Goal: Check status: Check status

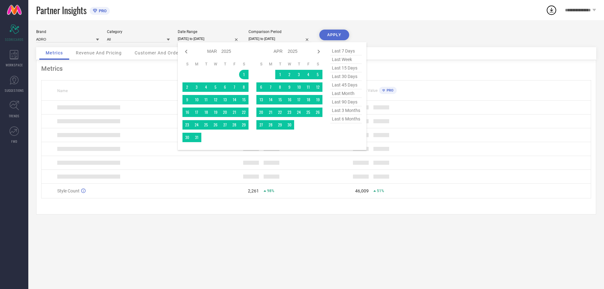
select select "2"
select select "2025"
select select "3"
select select "2025"
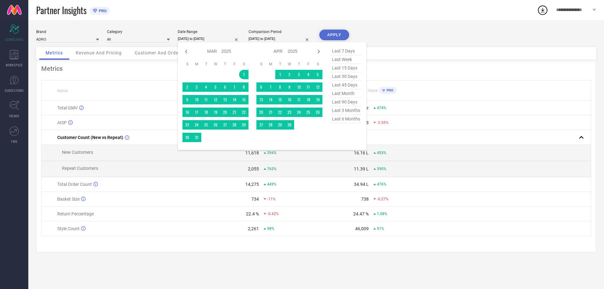
click at [348, 94] on span "last month" at bounding box center [345, 93] width 31 height 8
type input "[DATE] to [DATE]"
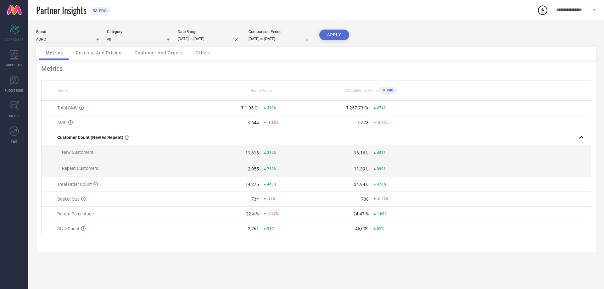
click at [221, 38] on input "[DATE] to [DATE]" at bounding box center [209, 39] width 63 height 7
select select "7"
select select "2025"
select select "8"
select select "2025"
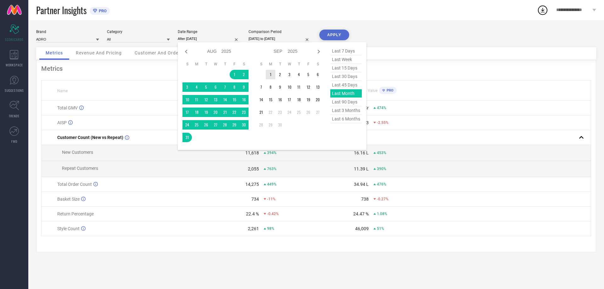
click at [269, 75] on td "1" at bounding box center [270, 74] width 9 height 9
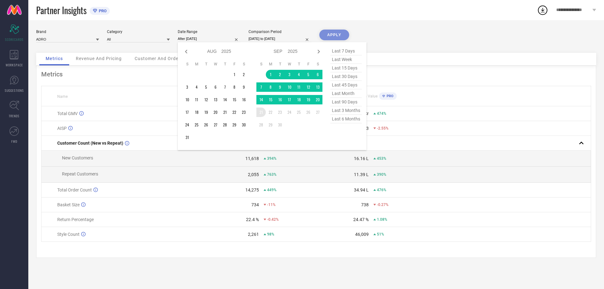
type input "[DATE] to [DATE]"
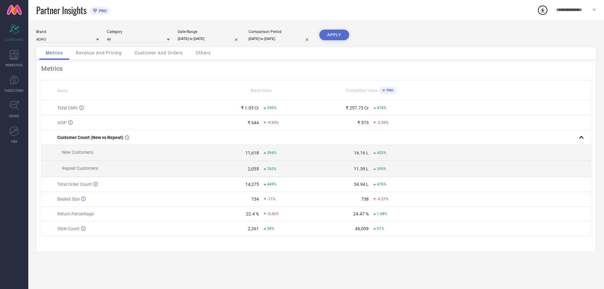
click at [330, 38] on button "APPLY" at bounding box center [334, 35] width 30 height 11
click at [200, 37] on input "[DATE] to [DATE]" at bounding box center [209, 39] width 63 height 7
select select "8"
select select "2025"
select select "9"
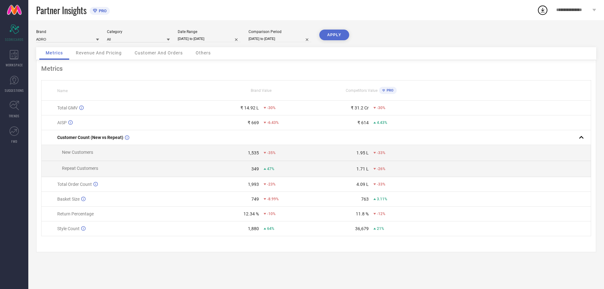
select select "2025"
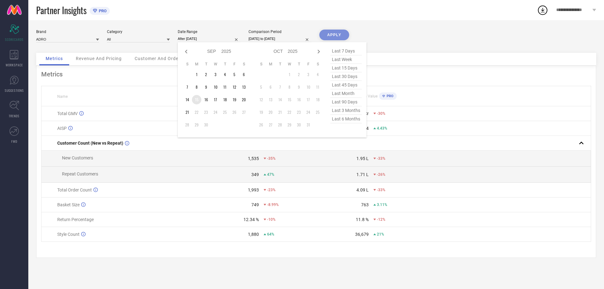
click at [196, 99] on td "15" at bounding box center [196, 99] width 9 height 9
type input "[DATE] to [DATE]"
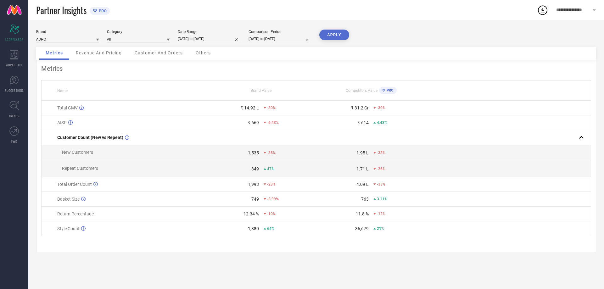
click at [329, 32] on button "APPLY" at bounding box center [334, 35] width 30 height 11
